Goal: Navigation & Orientation: Go to known website

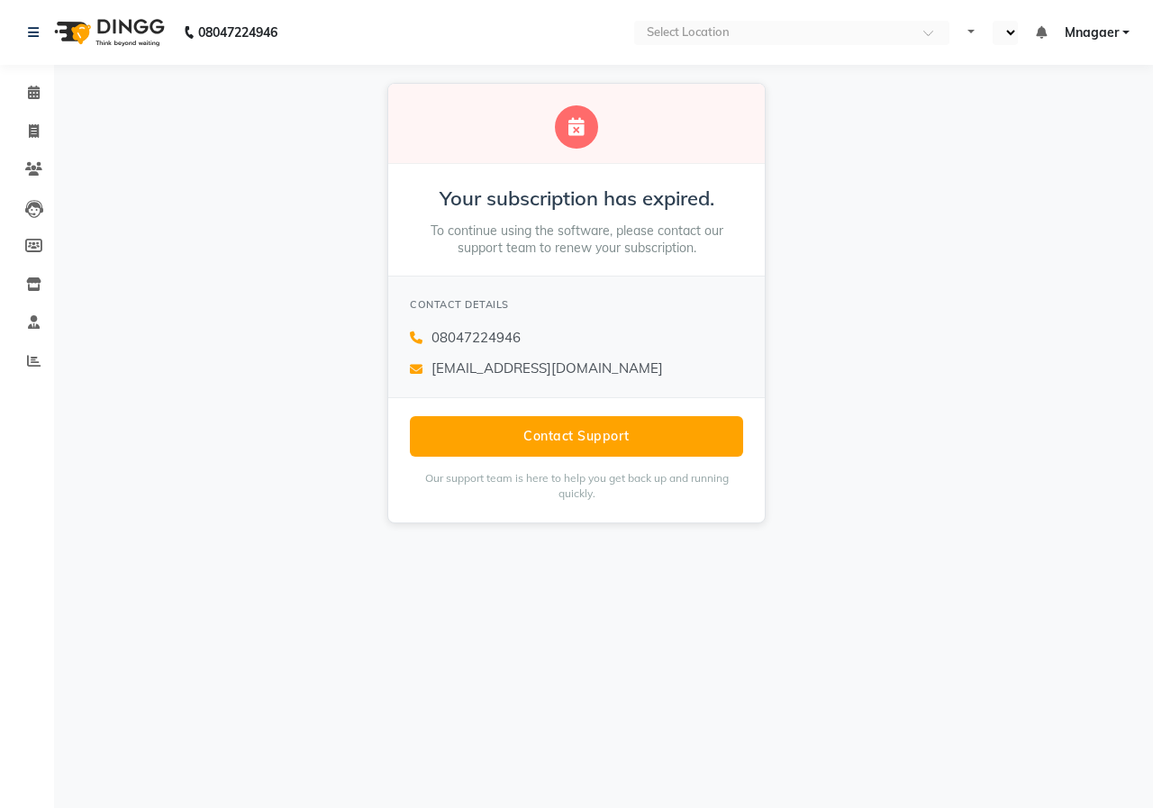
select select "en"
